Goal: Book appointment/travel/reservation

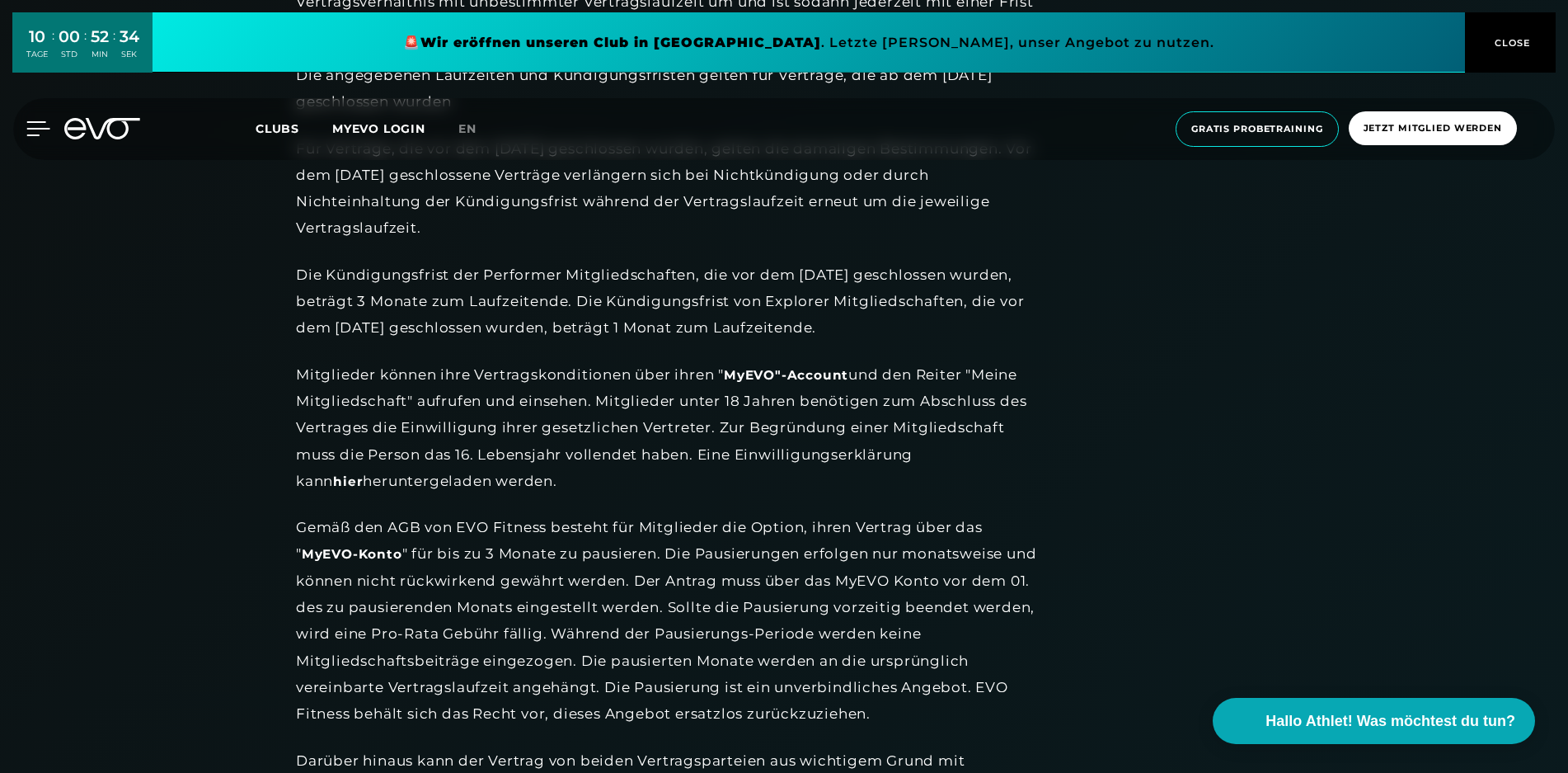
click at [34, 127] on icon at bounding box center [39, 129] width 23 height 13
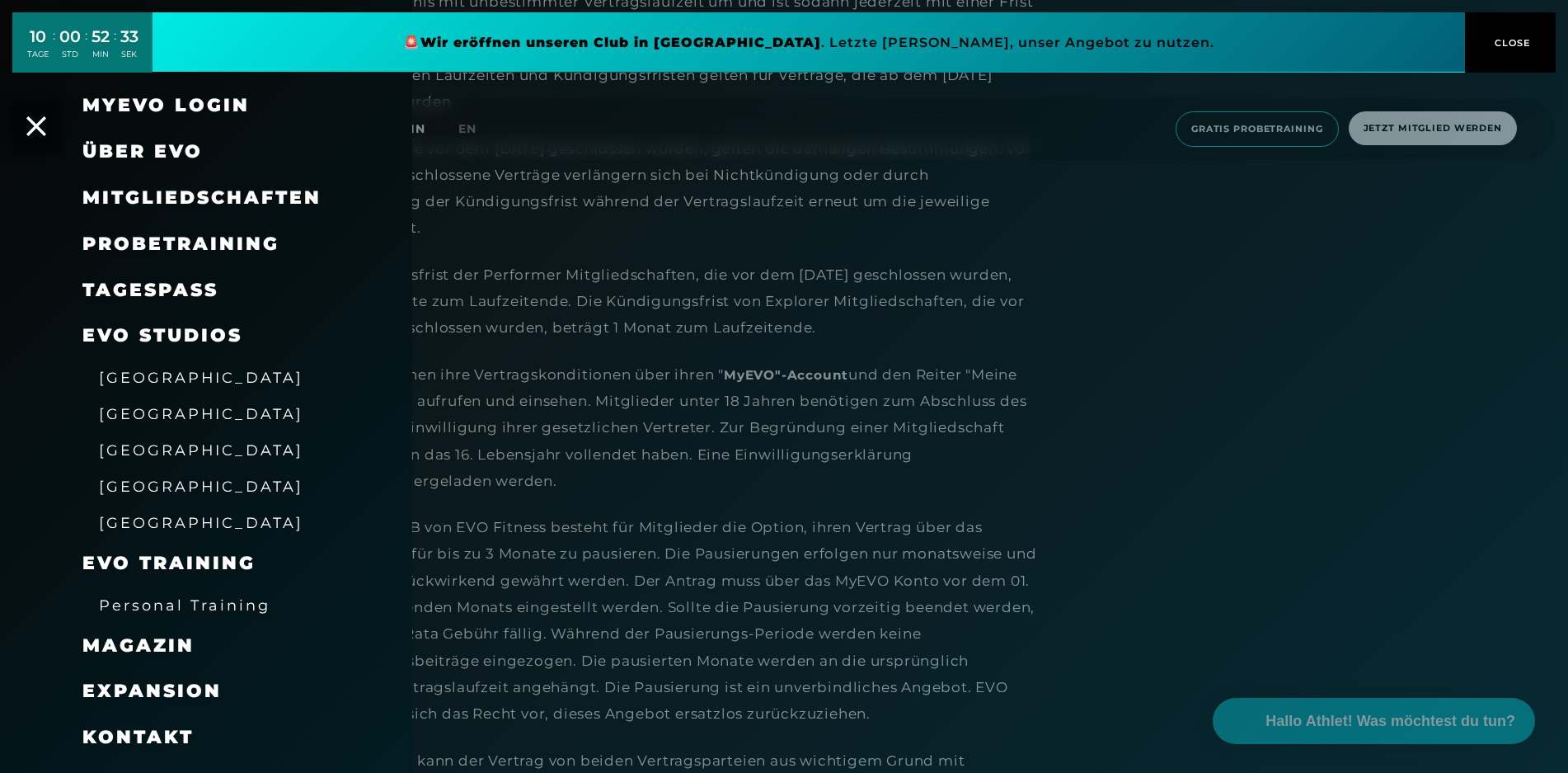
click at [167, 246] on span "Probetraining" at bounding box center [181, 244] width 197 height 22
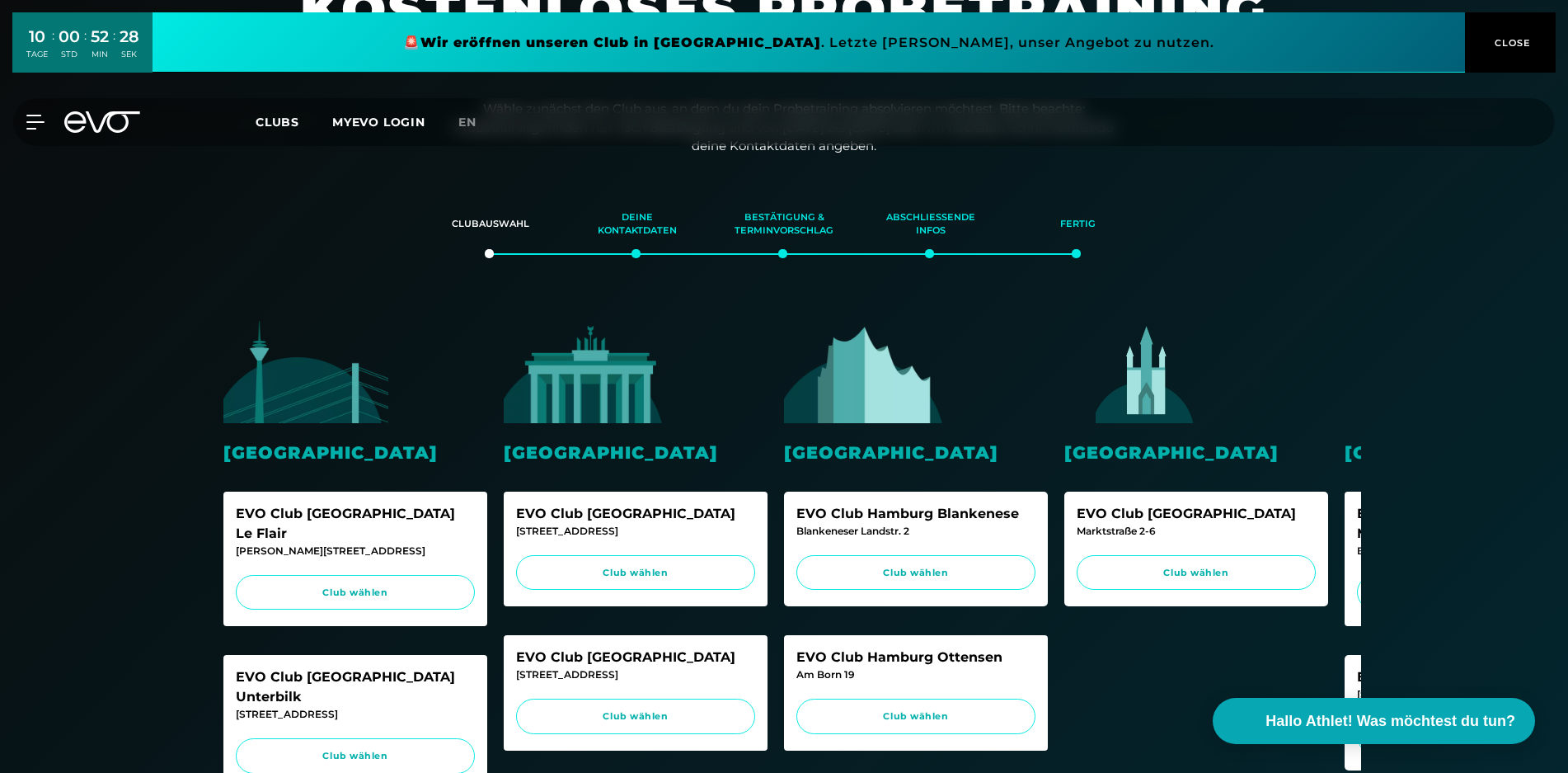
scroll to position [170, 0]
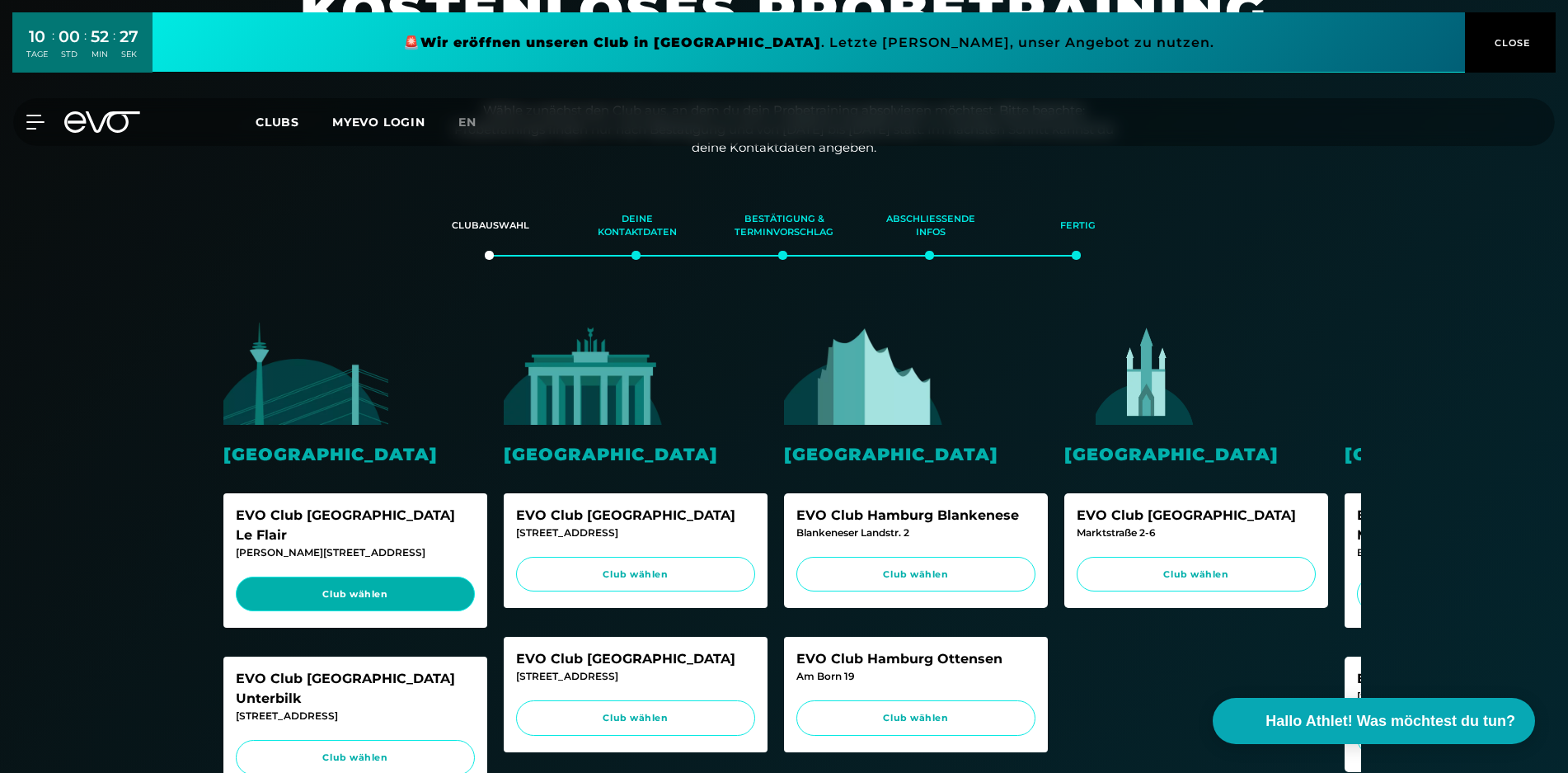
click at [326, 580] on link "Club wählen" at bounding box center [355, 594] width 239 height 36
click at [81, 122] on icon at bounding box center [75, 122] width 21 height 21
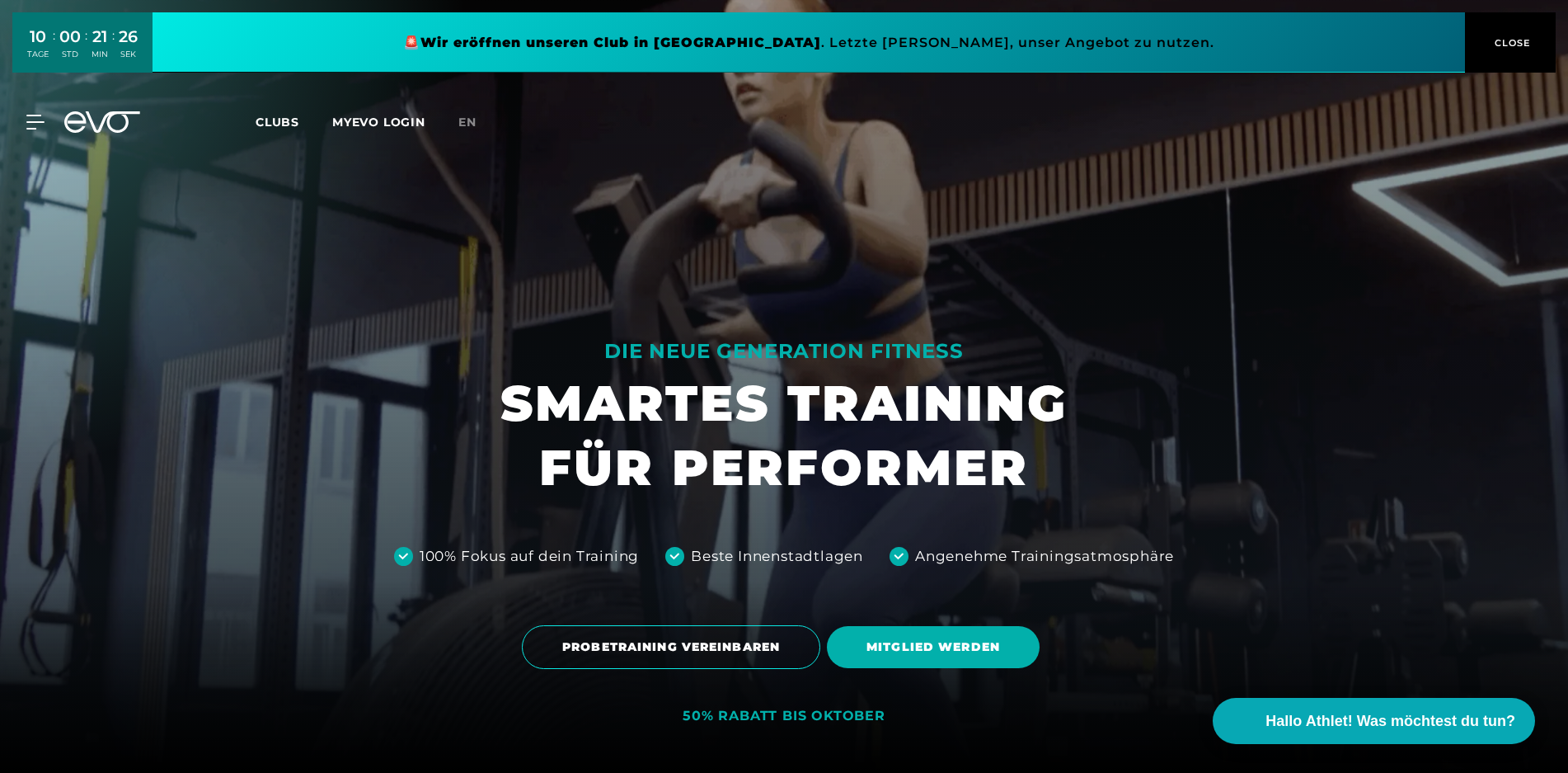
click at [44, 118] on div "MyEVO Login Über EVO Mitgliedschaften Probetraining TAGESPASS EVO Studios [GEOG…" at bounding box center [26, 121] width 58 height 14
click at [43, 119] on icon at bounding box center [38, 121] width 24 height 14
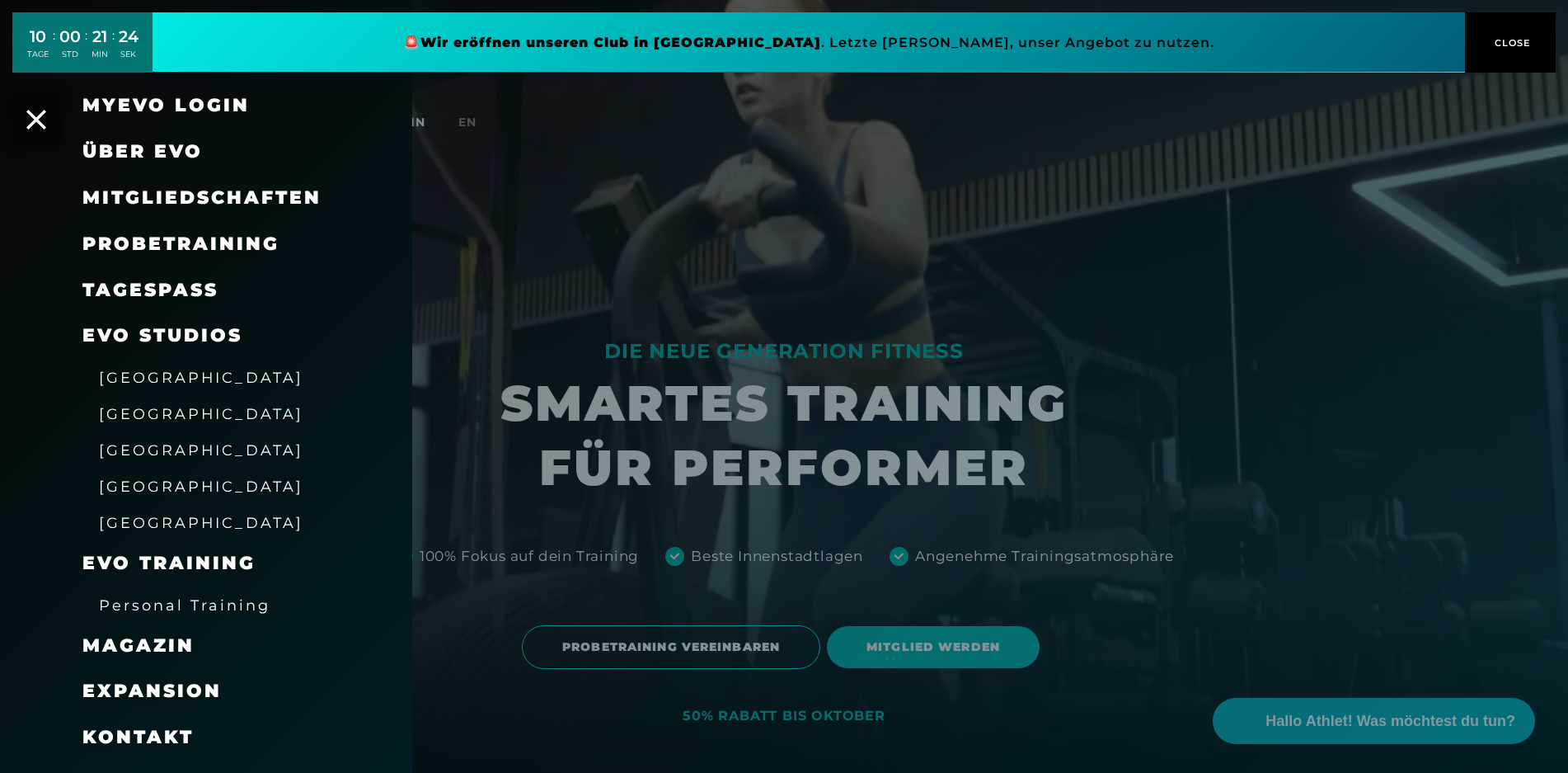
click at [177, 236] on span "Probetraining" at bounding box center [181, 244] width 197 height 22
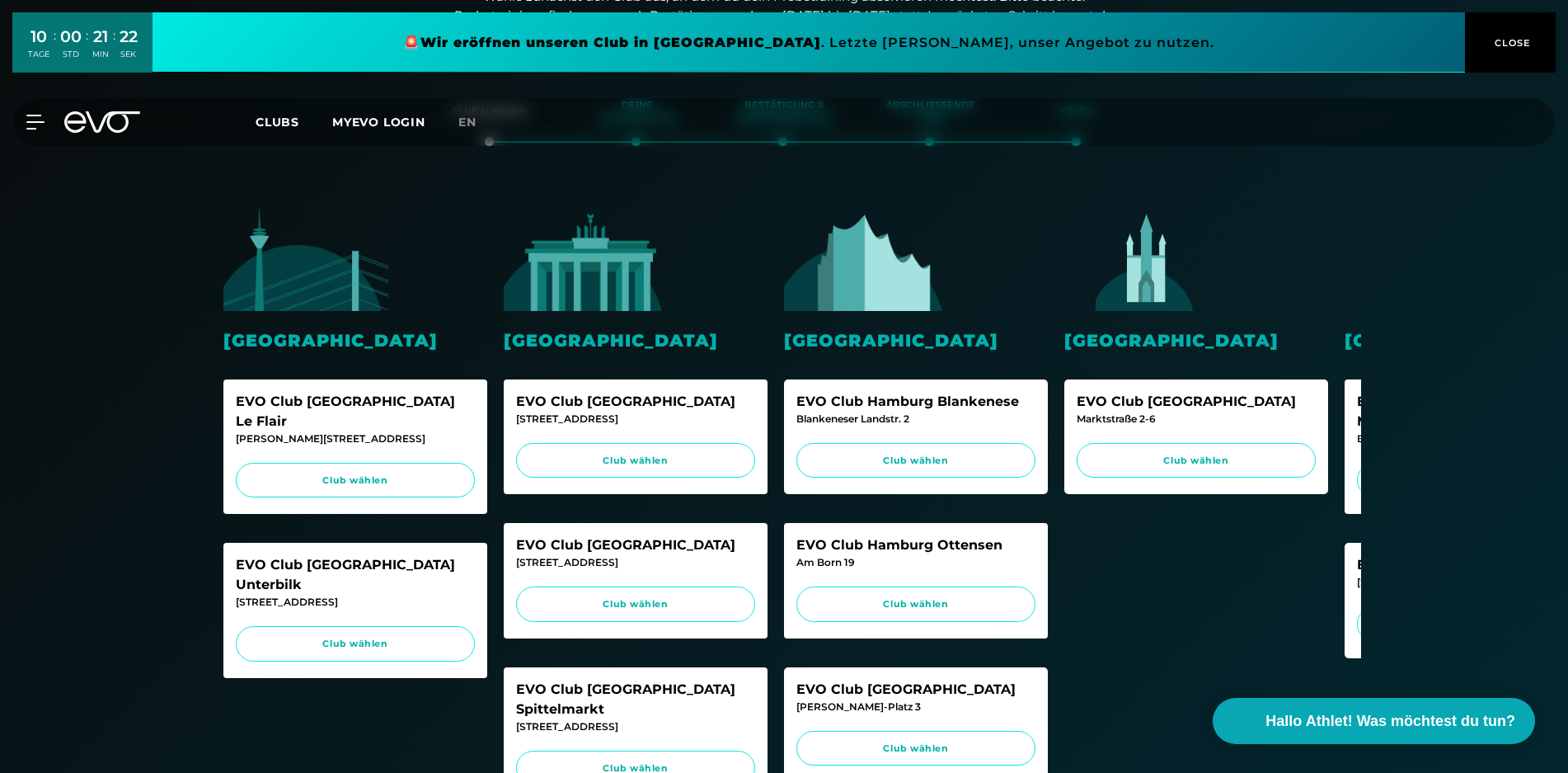
scroll to position [286, 0]
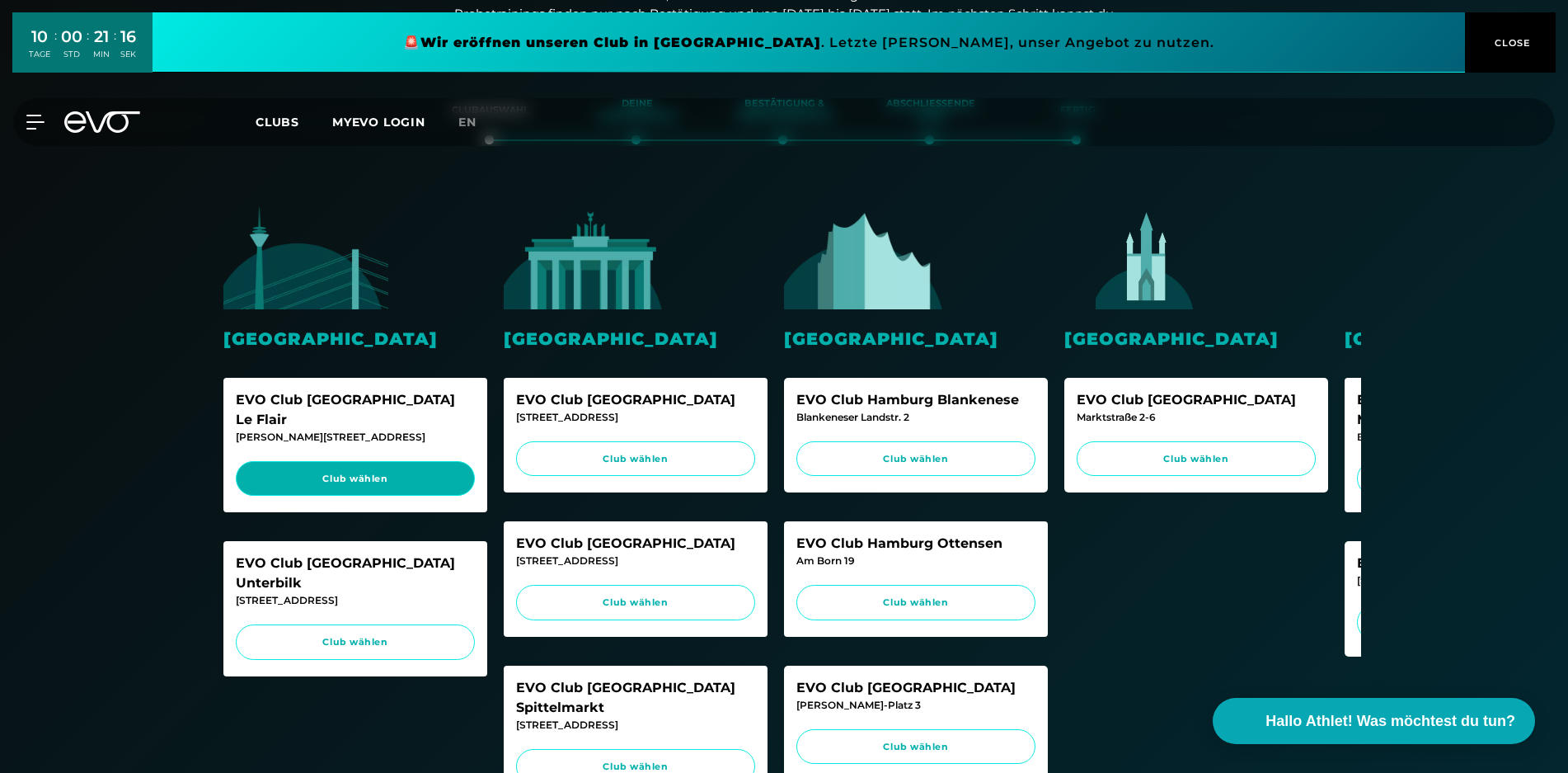
click at [359, 461] on link "Club wählen" at bounding box center [355, 478] width 239 height 36
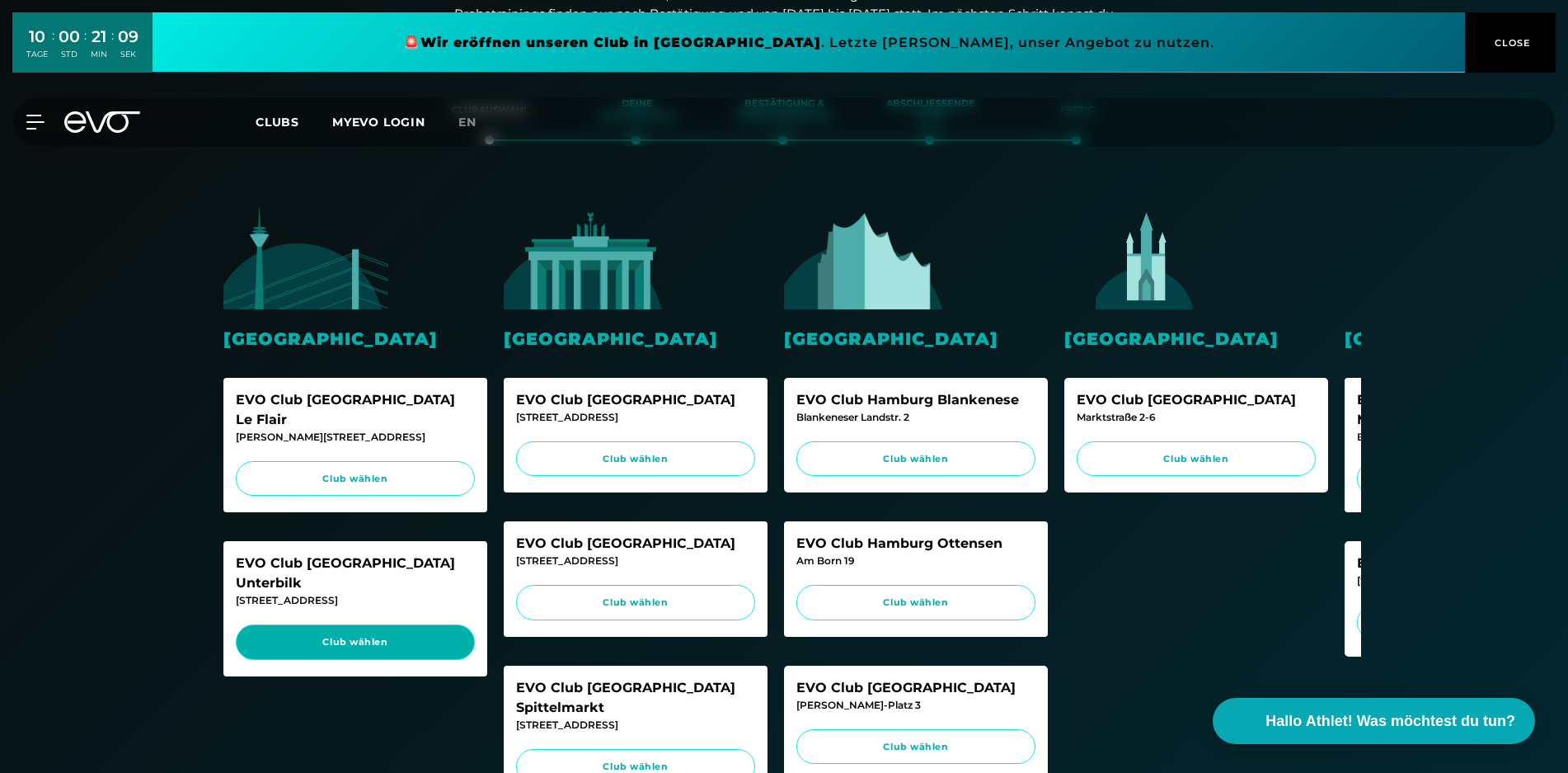
click at [364, 635] on span "Club wählen" at bounding box center [355, 642] width 208 height 14
